Goal: Information Seeking & Learning: Learn about a topic

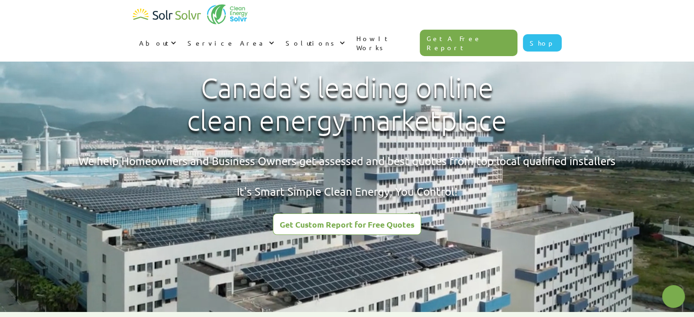
type textarea "x"
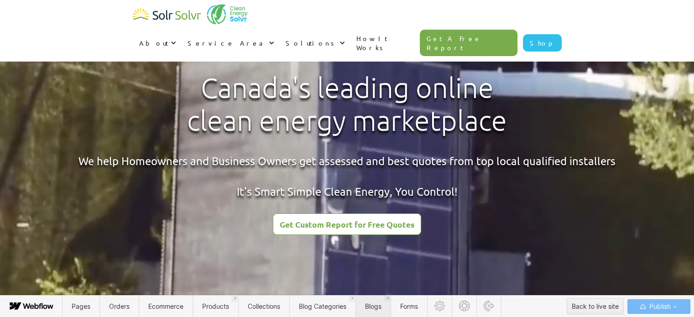
click at [375, 311] on span "Blogs" at bounding box center [372, 306] width 35 height 22
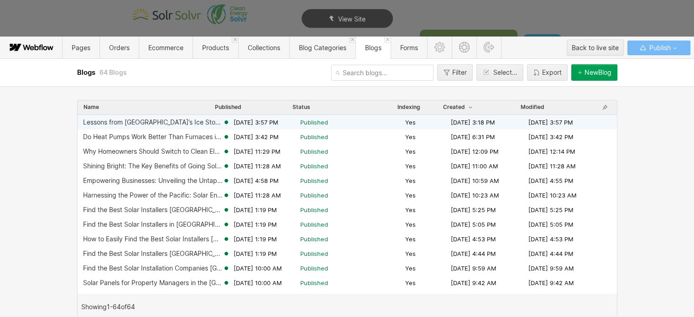
click at [161, 127] on div "Lessons from [GEOGRAPHIC_DATA]’s Ice Storm: Why Your Energy Toolkit Matters [DA…" at bounding box center [347, 122] width 539 height 15
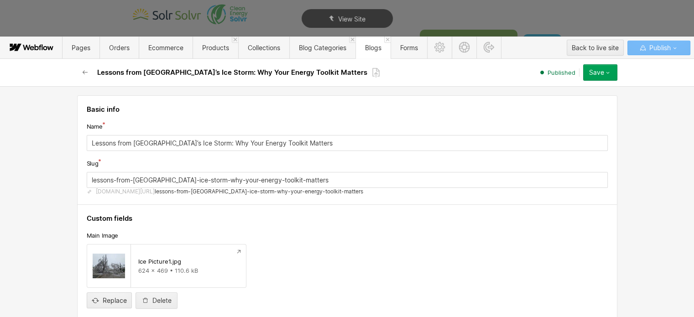
type textarea "x"
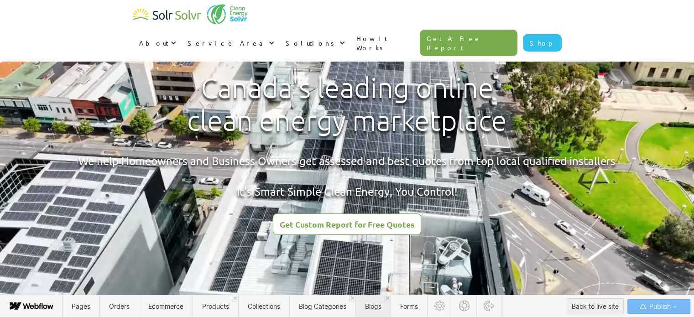
click at [381, 308] on span "Blogs" at bounding box center [373, 306] width 16 height 8
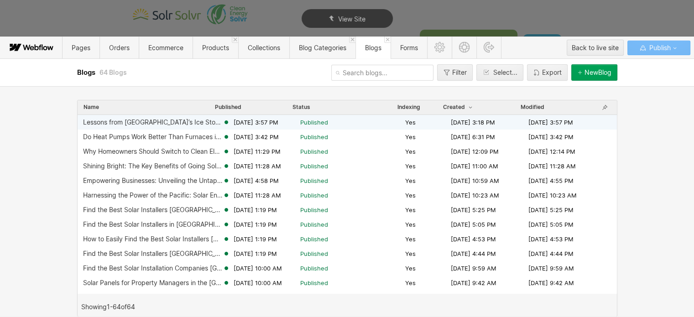
click at [163, 120] on div "Lessons from [GEOGRAPHIC_DATA]’s Ice Storm: Why Your Energy Toolkit Matters" at bounding box center [153, 122] width 140 height 7
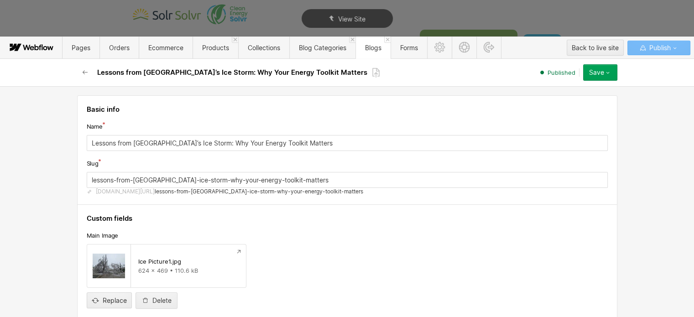
type textarea "x"
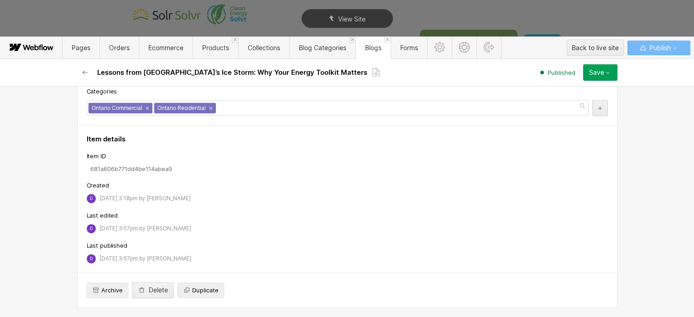
scroll to position [1676, 0]
click at [605, 73] on icon "button" at bounding box center [607, 72] width 7 height 7
click at [645, 133] on div at bounding box center [571, 109] width 182 height 144
click at [314, 47] on span "Blog Categories" at bounding box center [322, 48] width 47 height 8
